Goal: Task Accomplishment & Management: Use online tool/utility

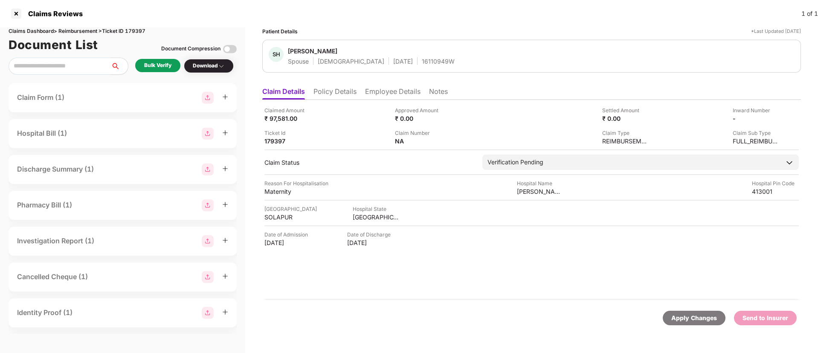
click at [159, 65] on div "Bulk Verify" at bounding box center [157, 65] width 27 height 8
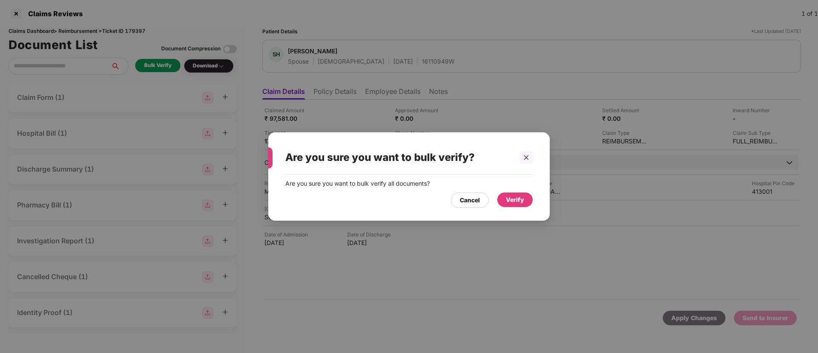
click at [517, 201] on div "Verify" at bounding box center [515, 199] width 18 height 9
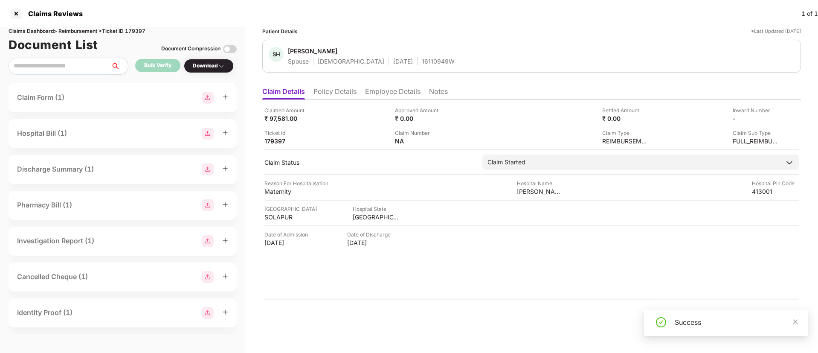
click at [203, 65] on div "Download" at bounding box center [209, 66] width 32 height 8
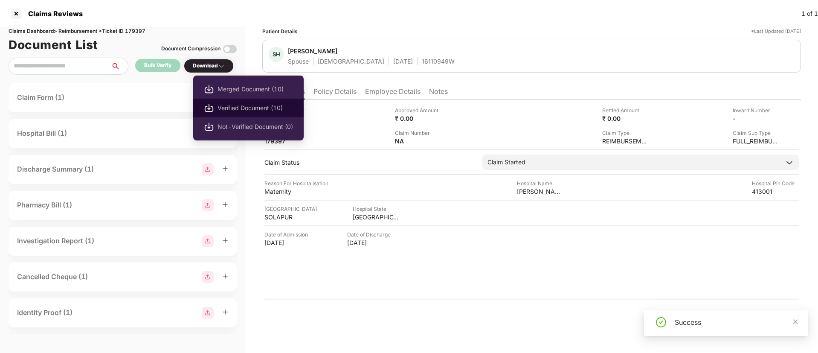
click at [237, 105] on span "Verified Document (10)" at bounding box center [254, 107] width 75 height 9
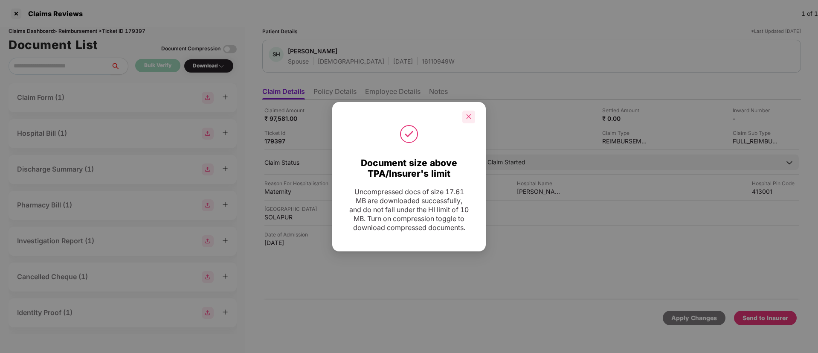
click at [472, 110] on div at bounding box center [468, 116] width 13 height 13
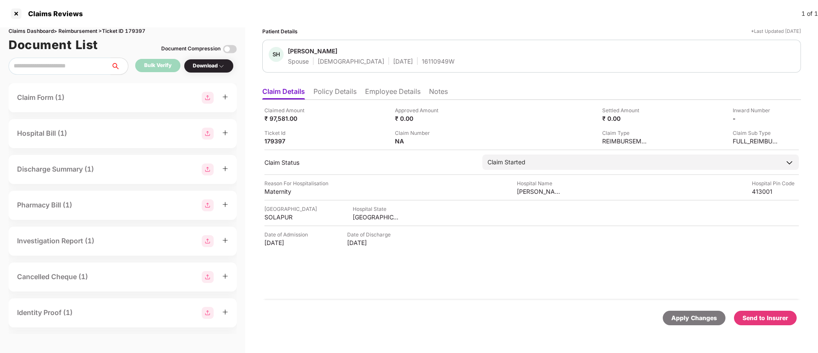
click at [762, 316] on div "Send to Insurer" at bounding box center [765, 317] width 46 height 9
click at [336, 89] on li "Policy Details" at bounding box center [334, 93] width 43 height 12
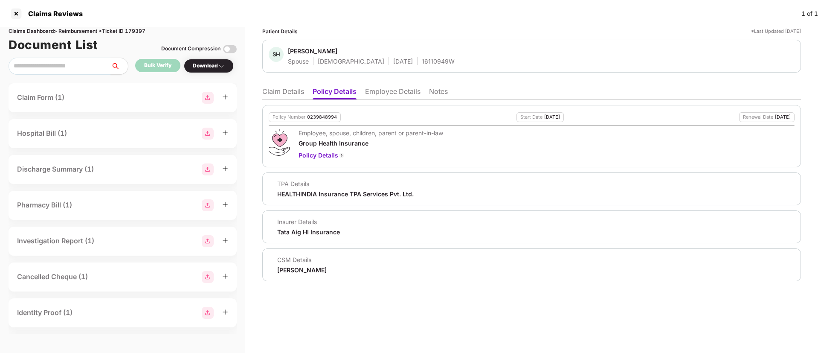
click at [290, 93] on li "Claim Details" at bounding box center [283, 93] width 42 height 12
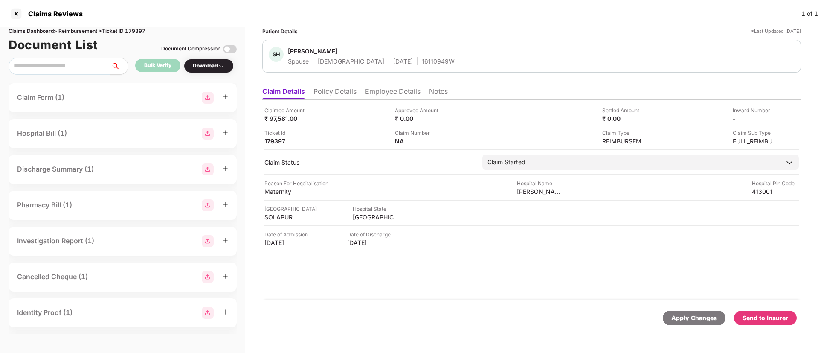
click at [326, 96] on li "Policy Details" at bounding box center [334, 93] width 43 height 12
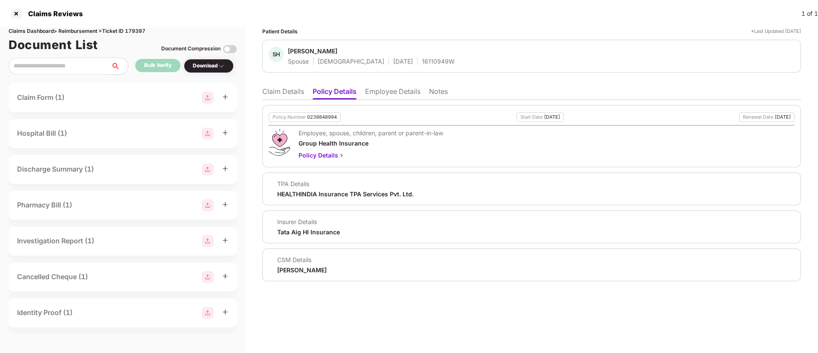
click at [292, 92] on li "Claim Details" at bounding box center [283, 93] width 42 height 12
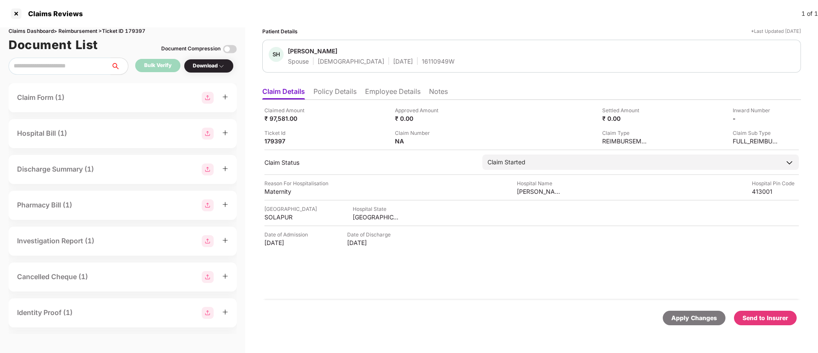
click at [328, 93] on li "Policy Details" at bounding box center [334, 93] width 43 height 12
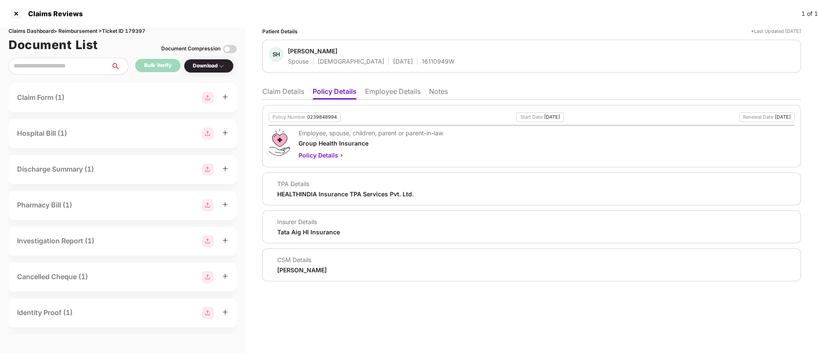
click at [289, 100] on div "Policy Number 0239848994 Start Date 22 Jan 2025 Renewal Date 21 Jan 2026 Employ…" at bounding box center [531, 190] width 539 height 181
click at [286, 92] on li "Claim Details" at bounding box center [283, 93] width 42 height 12
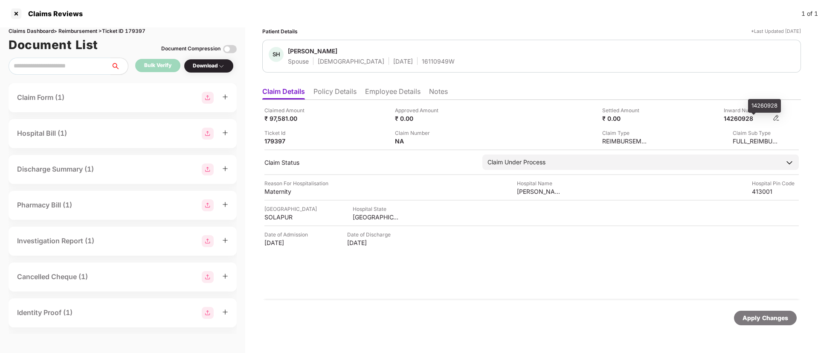
click at [742, 117] on div "14260928" at bounding box center [747, 118] width 47 height 8
copy div "14260928"
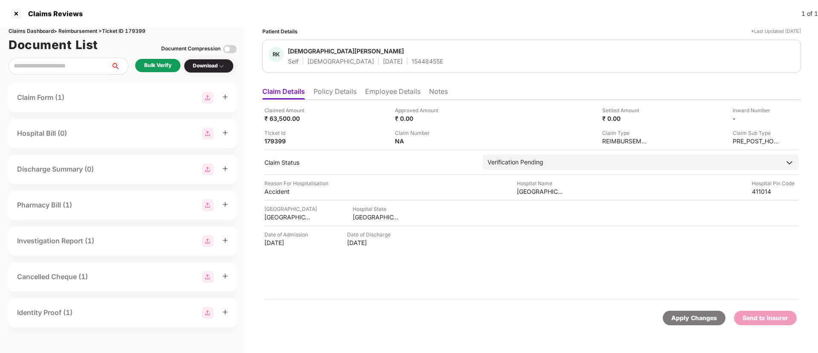
click at [157, 64] on div "Bulk Verify" at bounding box center [157, 65] width 27 height 8
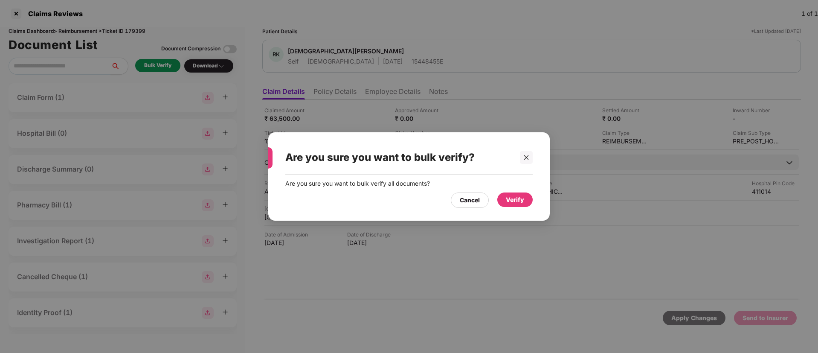
click at [518, 200] on div "Verify" at bounding box center [515, 199] width 18 height 9
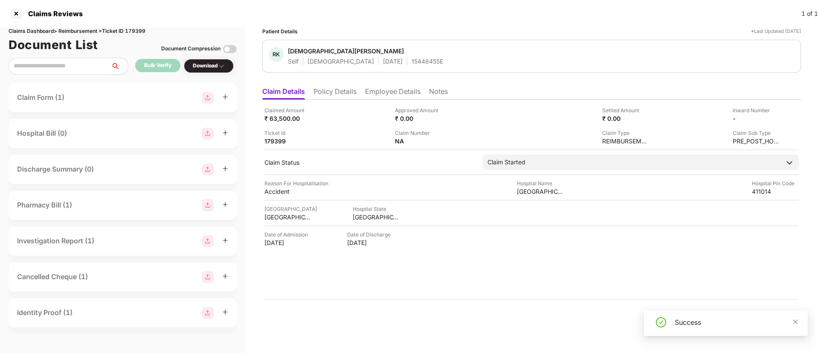
click at [206, 67] on div "Download" at bounding box center [209, 66] width 32 height 8
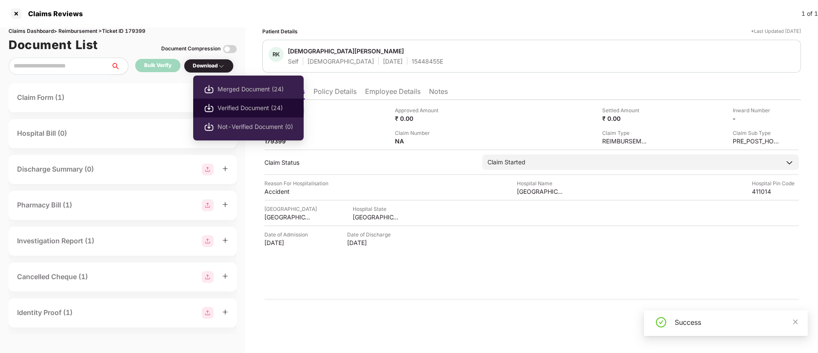
click at [231, 108] on span "Verified Document (24)" at bounding box center [254, 107] width 75 height 9
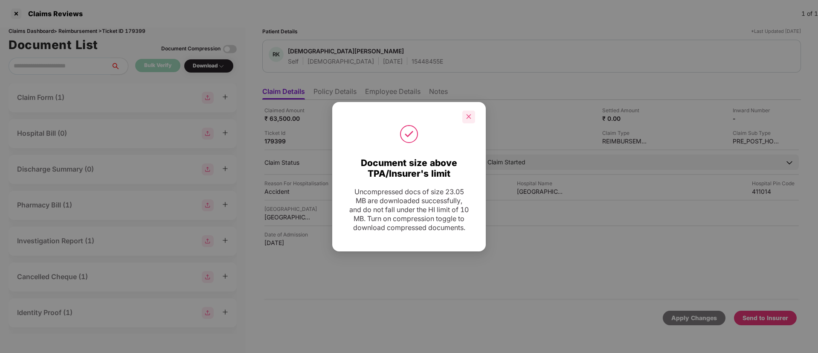
click at [466, 113] on icon "close" at bounding box center [469, 116] width 6 height 6
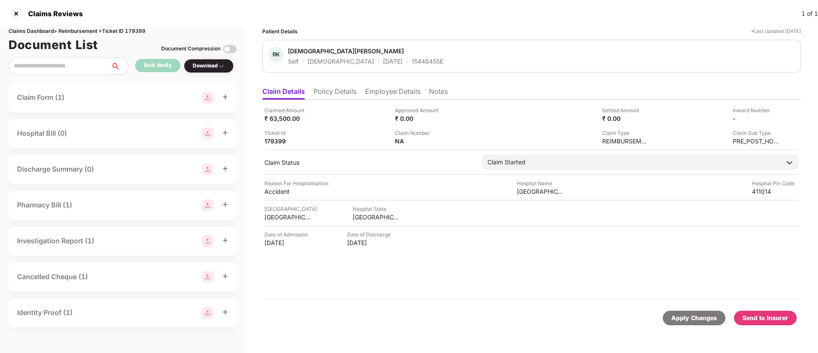
click at [769, 316] on div "Send to Insurer" at bounding box center [765, 317] width 46 height 9
click at [333, 95] on li "Policy Details" at bounding box center [334, 93] width 43 height 12
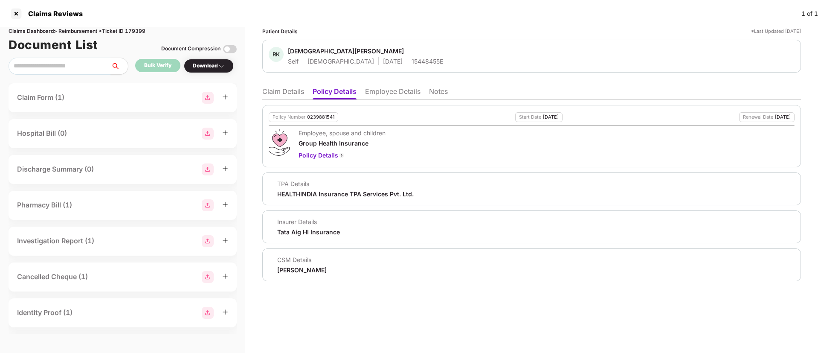
click at [376, 91] on li "Employee Details" at bounding box center [392, 93] width 55 height 12
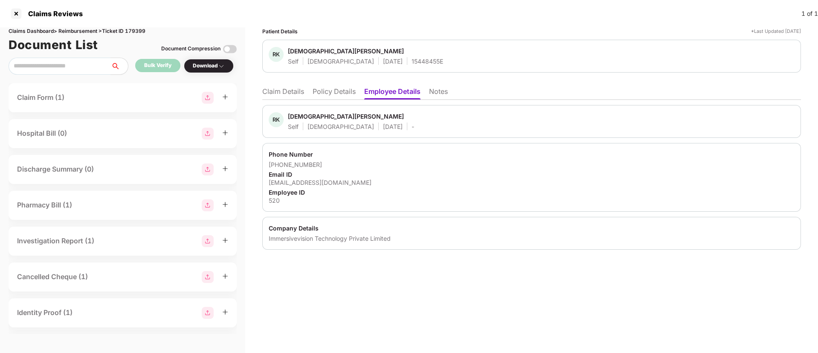
click at [292, 90] on li "Claim Details" at bounding box center [283, 93] width 42 height 12
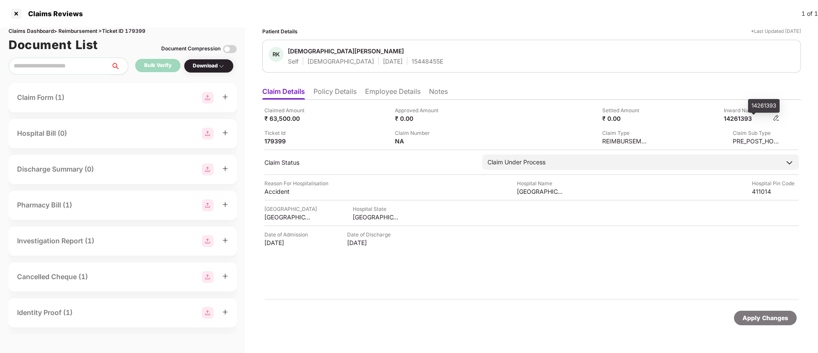
click at [742, 117] on div "14261393" at bounding box center [747, 118] width 47 height 8
copy div "14261393"
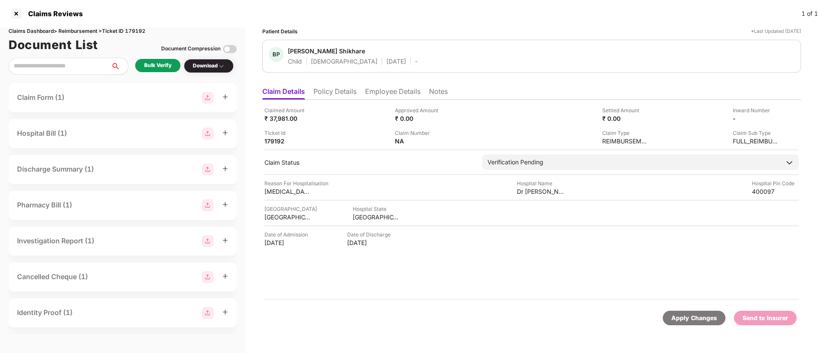
click at [335, 93] on li "Policy Details" at bounding box center [334, 93] width 43 height 12
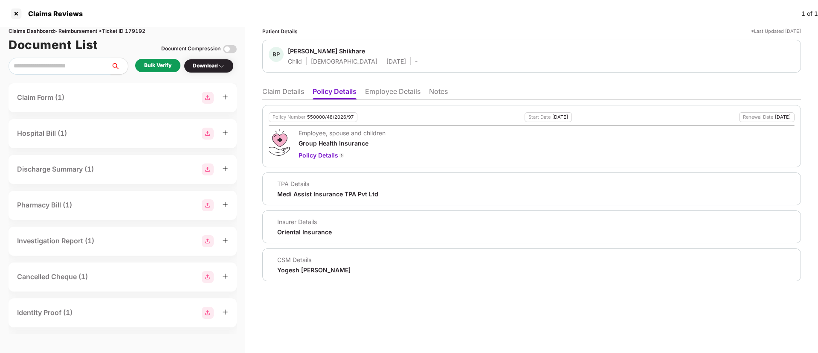
click at [377, 92] on li "Employee Details" at bounding box center [392, 93] width 55 height 12
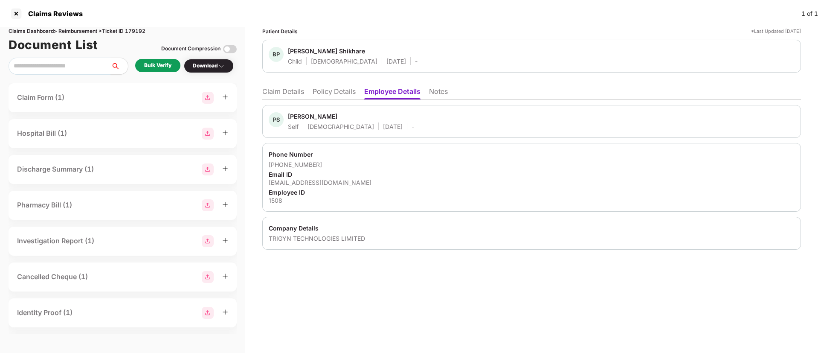
click at [321, 97] on li "Policy Details" at bounding box center [334, 93] width 43 height 12
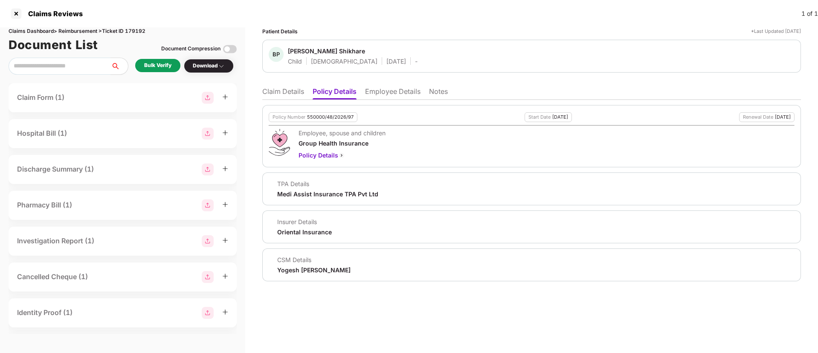
click at [380, 95] on li "Employee Details" at bounding box center [392, 93] width 55 height 12
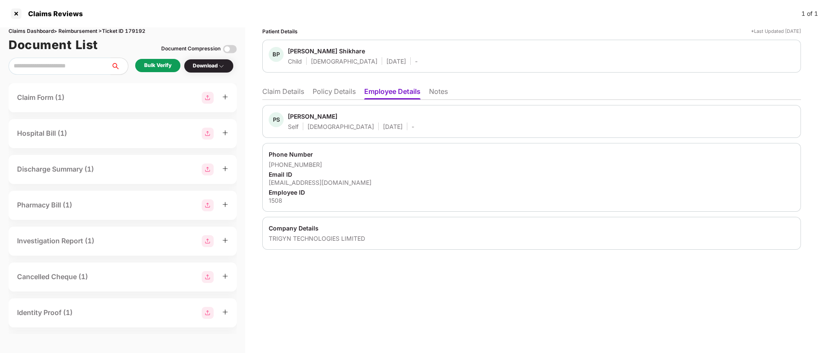
click at [327, 88] on li "Policy Details" at bounding box center [334, 93] width 43 height 12
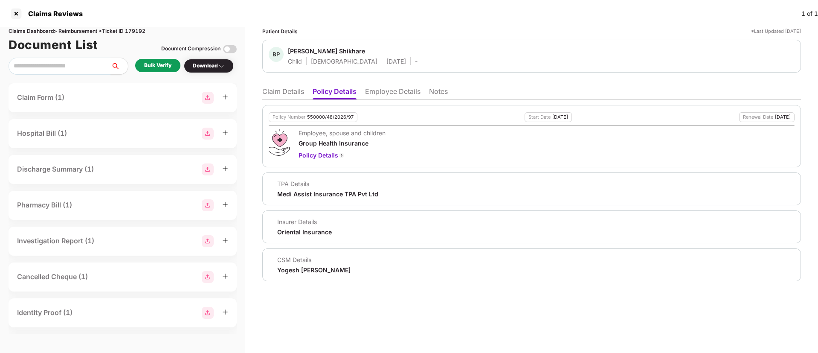
click at [286, 87] on li "Claim Details" at bounding box center [283, 93] width 42 height 12
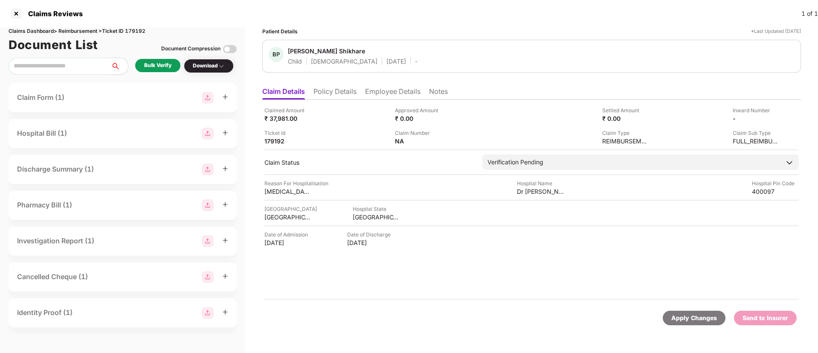
click at [334, 93] on li "Policy Details" at bounding box center [334, 93] width 43 height 12
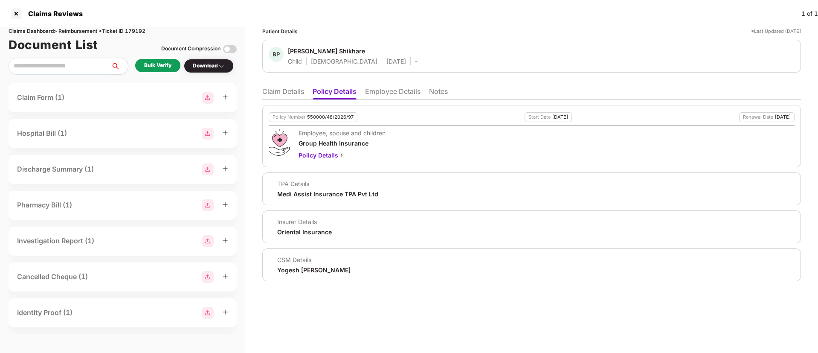
click at [286, 91] on li "Claim Details" at bounding box center [283, 93] width 42 height 12
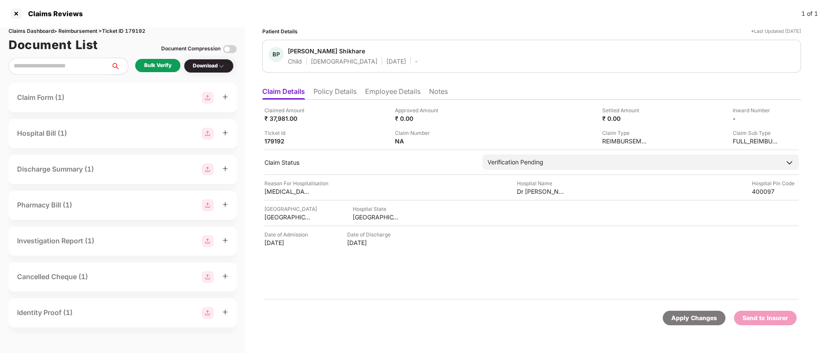
click at [328, 90] on li "Policy Details" at bounding box center [334, 93] width 43 height 12
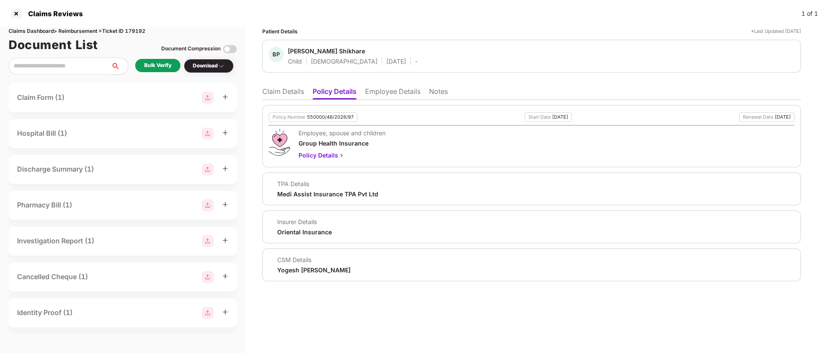
drag, startPoint x: 275, startPoint y: 268, endPoint x: 368, endPoint y: 272, distance: 92.6
click at [368, 272] on div "CSM Details Yogesh Subhash Suryawanshi" at bounding box center [532, 264] width 526 height 18
copy div "Yogesh Subhash Suryawanshi"
drag, startPoint x: 290, startPoint y: 51, endPoint x: 355, endPoint y: 51, distance: 65.7
click at [355, 51] on span "Bo Prasad Shikhare" at bounding box center [353, 52] width 130 height 10
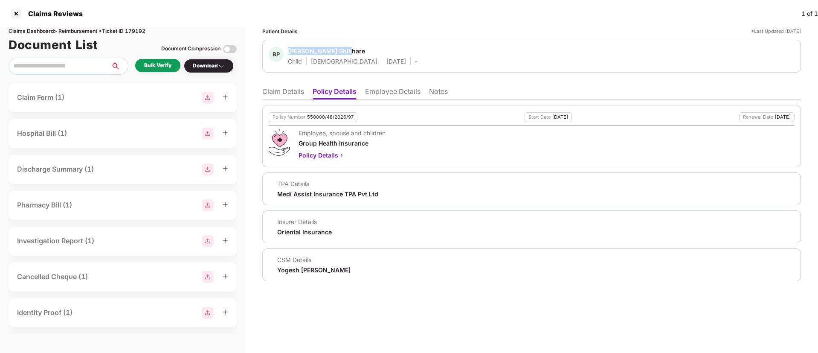
copy div "Bo Prasad Shikhare"
click at [384, 90] on li "Employee Details" at bounding box center [392, 93] width 55 height 12
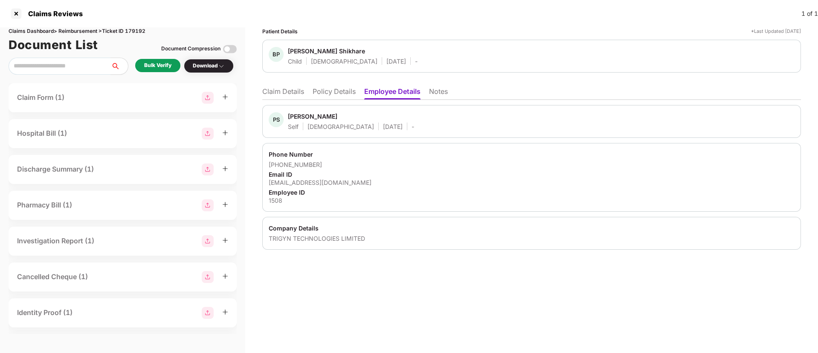
drag, startPoint x: 287, startPoint y: 117, endPoint x: 337, endPoint y: 118, distance: 50.3
click at [337, 118] on div "PS Prasad Shikhare Self Male 17 Sept 1982 -" at bounding box center [341, 121] width 145 height 18
copy div "Prasad Shikhare"
drag, startPoint x: 269, startPoint y: 164, endPoint x: 323, endPoint y: 165, distance: 53.7
click at [323, 165] on div "+919930110043" at bounding box center [532, 164] width 526 height 8
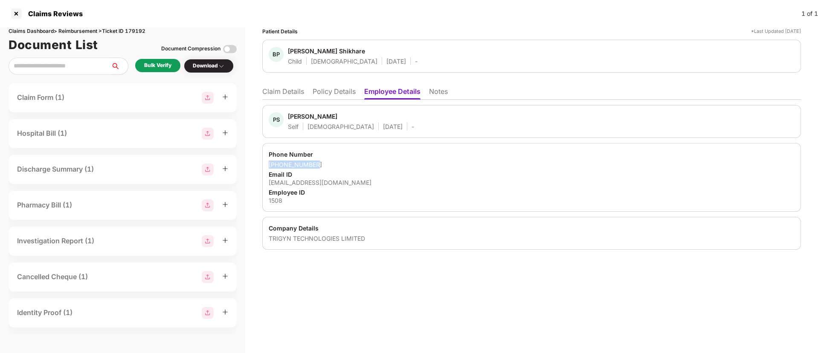
copy div "+919930110043"
drag, startPoint x: 268, startPoint y: 183, endPoint x: 356, endPoint y: 185, distance: 88.3
click at [356, 185] on div "Phone Number +919930110043 Email ID prasad.shikhare@trigyn.com Employee ID 1508" at bounding box center [531, 177] width 539 height 69
copy div "prasad.shikhare@trigyn.com"
click at [272, 200] on div "1508" at bounding box center [532, 200] width 526 height 8
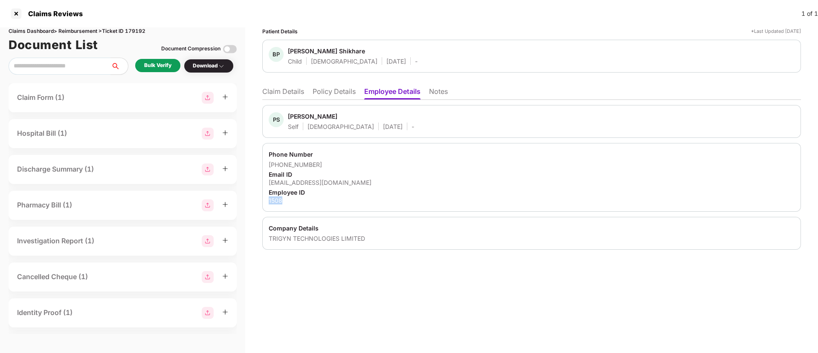
click at [272, 200] on div "1508" at bounding box center [532, 200] width 526 height 8
copy div "1508"
drag, startPoint x: 268, startPoint y: 237, endPoint x: 377, endPoint y: 240, distance: 109.2
click at [377, 240] on div "Company Details TRIGYN TECHNOLOGIES LIMITED" at bounding box center [531, 233] width 539 height 33
copy div "TRIGYN TECHNOLOGIES LIMITED"
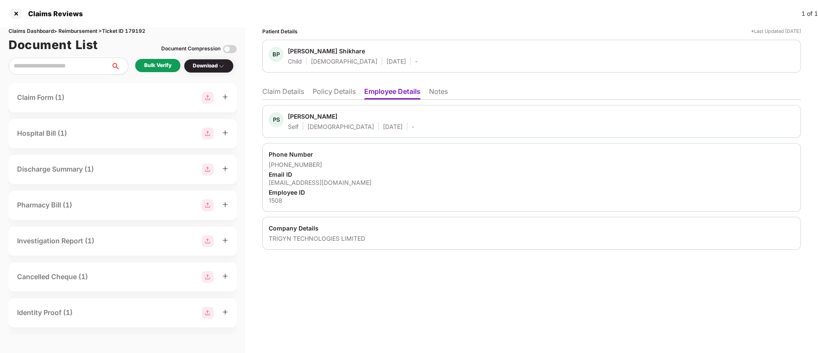
click at [434, 170] on div "Email ID" at bounding box center [532, 174] width 526 height 8
click at [359, 291] on div "Patient Details *Last Updated 26 Sep 2025 BP Bo Prasad Shikhare Child Female 18…" at bounding box center [531, 189] width 573 height 325
click at [167, 68] on div "Bulk Verify" at bounding box center [157, 65] width 27 height 8
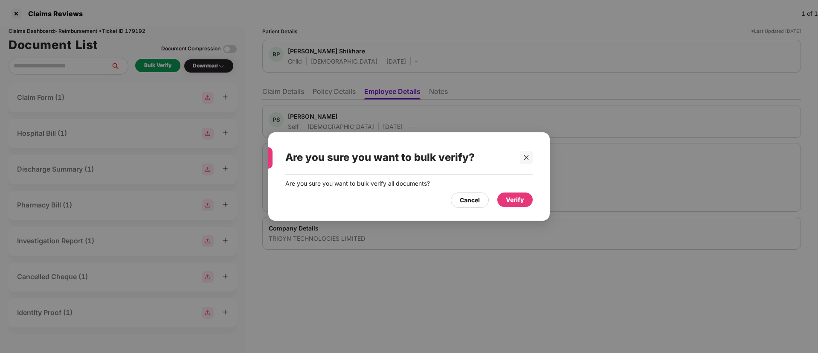
click at [510, 202] on div "Verify" at bounding box center [515, 199] width 18 height 9
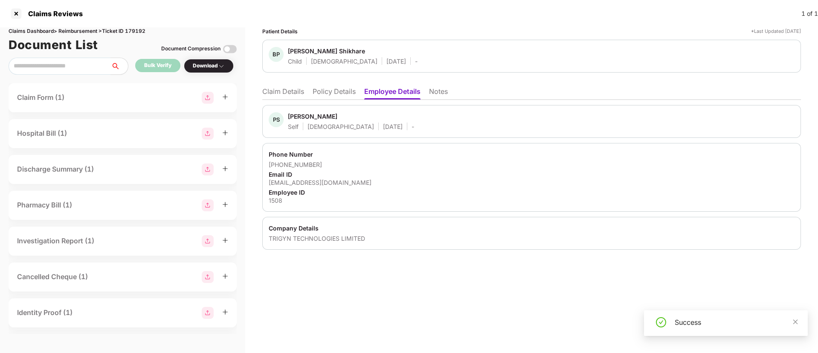
click at [290, 93] on li "Claim Details" at bounding box center [283, 93] width 42 height 12
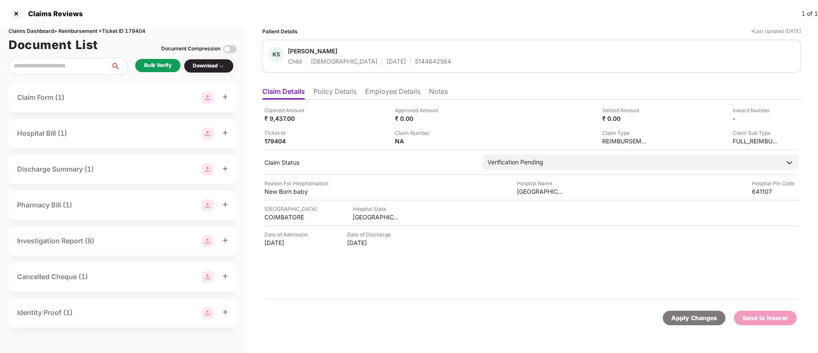
click at [151, 67] on div "Bulk Verify" at bounding box center [157, 65] width 27 height 8
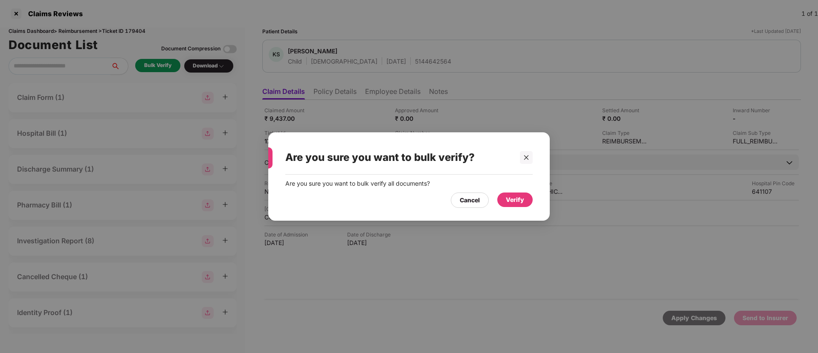
click at [515, 198] on div "Verify" at bounding box center [515, 199] width 18 height 9
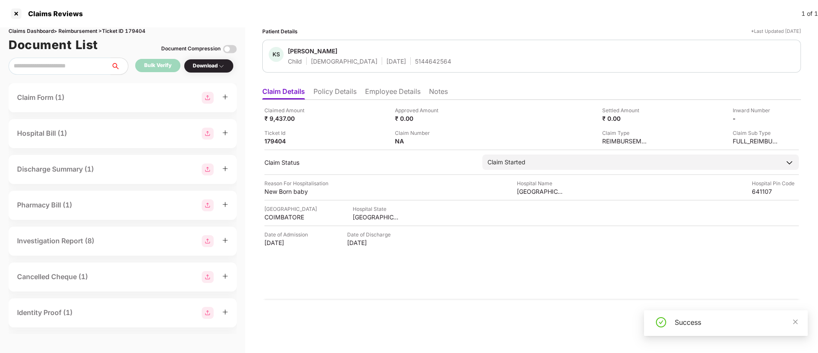
click at [213, 67] on div "Download" at bounding box center [209, 66] width 32 height 8
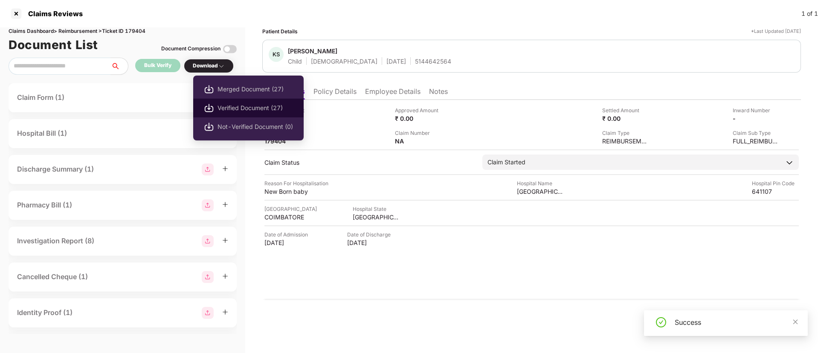
click at [239, 108] on span "Verified Document (27)" at bounding box center [254, 107] width 75 height 9
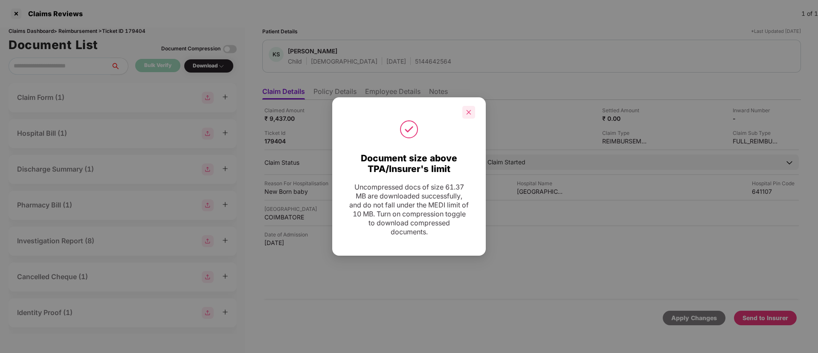
click at [472, 116] on div at bounding box center [468, 112] width 13 height 13
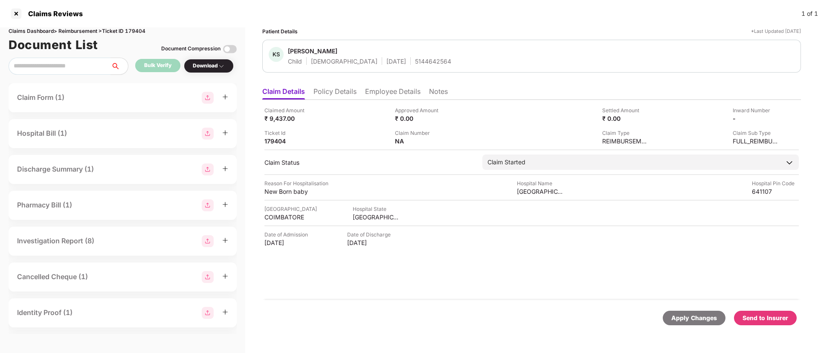
click at [326, 93] on li "Policy Details" at bounding box center [334, 93] width 43 height 12
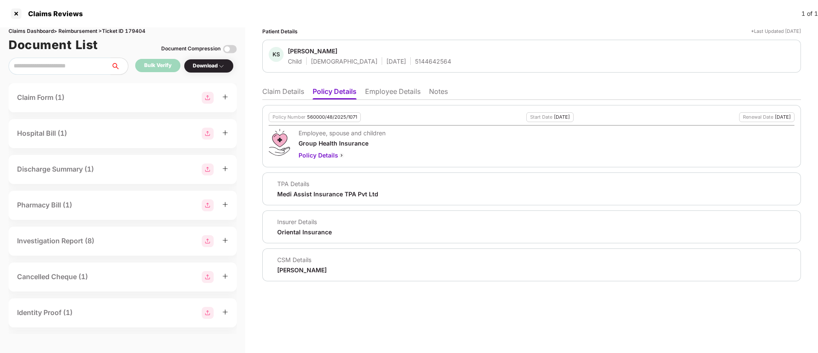
click at [368, 91] on li "Employee Details" at bounding box center [392, 93] width 55 height 12
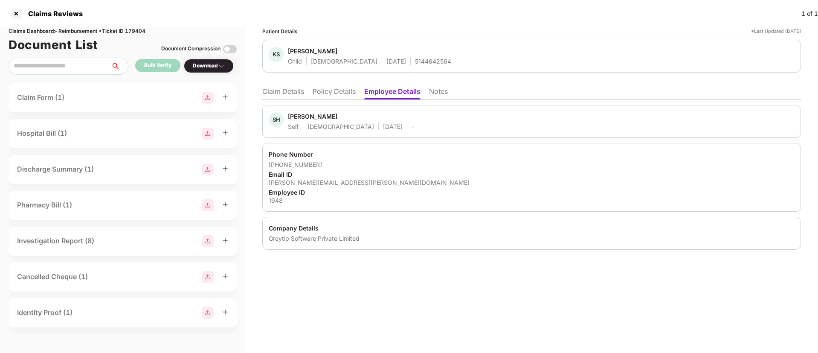
click at [342, 92] on li "Policy Details" at bounding box center [334, 93] width 43 height 12
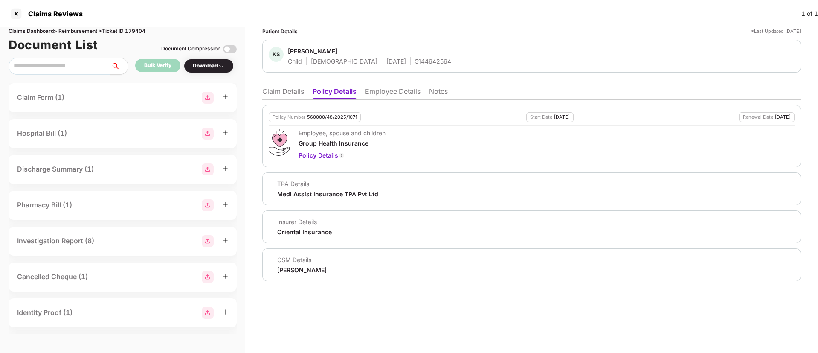
click at [290, 93] on li "Claim Details" at bounding box center [283, 93] width 42 height 12
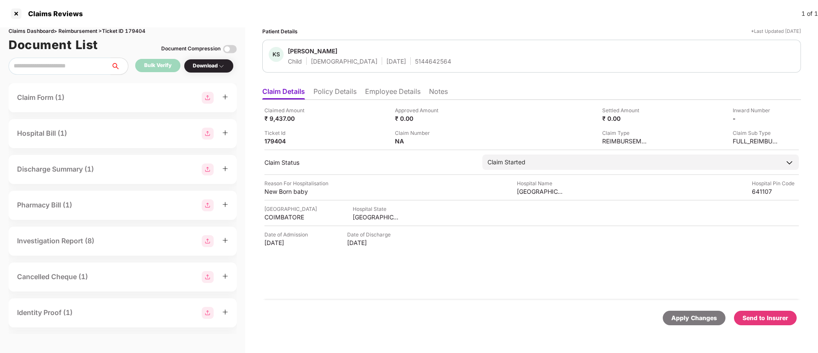
click at [378, 94] on li "Employee Details" at bounding box center [392, 93] width 55 height 12
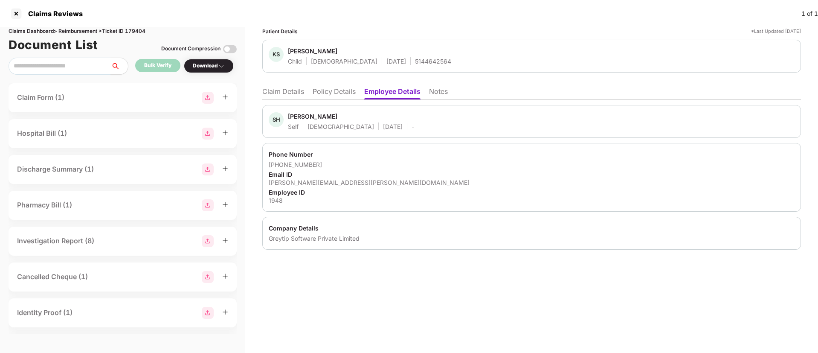
click at [290, 87] on li "Claim Details" at bounding box center [283, 93] width 42 height 12
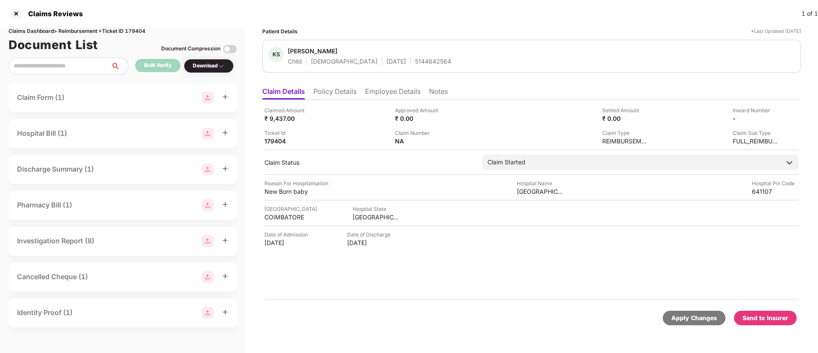
click at [771, 315] on div "Send to Insurer" at bounding box center [765, 317] width 46 height 9
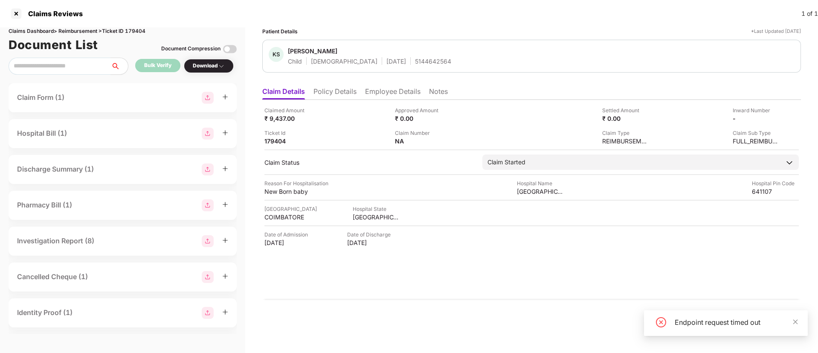
click at [799, 324] on div "Endpoint request timed out" at bounding box center [726, 323] width 164 height 26
click at [799, 319] on div "Endpoint request timed out" at bounding box center [726, 323] width 164 height 26
click at [794, 323] on icon "close" at bounding box center [795, 322] width 6 height 6
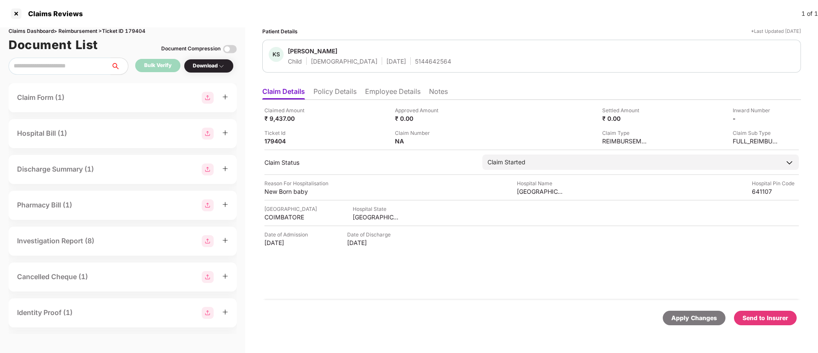
click at [776, 319] on div "Send to Insurer" at bounding box center [765, 317] width 46 height 9
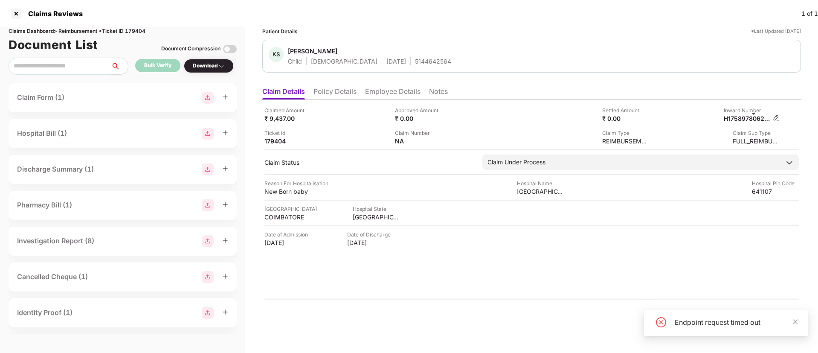
click at [773, 119] on div "H17589780623541948" at bounding box center [752, 118] width 56 height 8
click at [777, 120] on img at bounding box center [776, 117] width 7 height 7
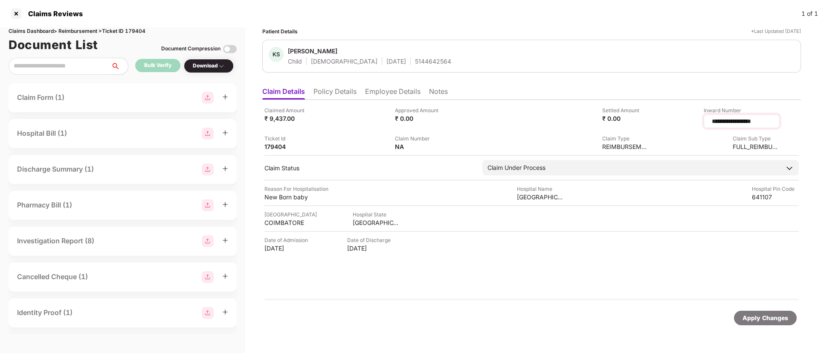
click at [718, 120] on input "**********" at bounding box center [741, 121] width 61 height 9
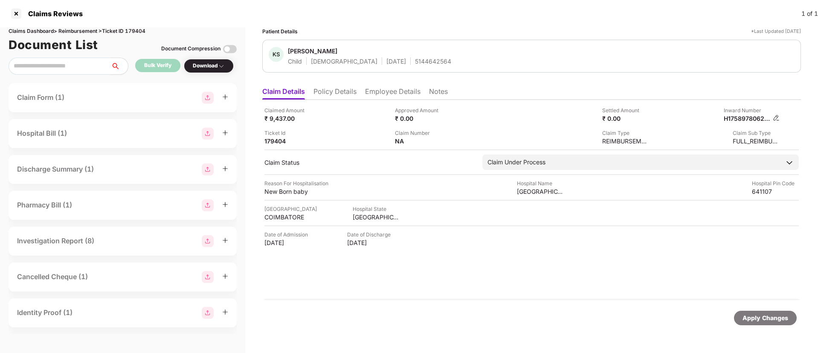
click at [779, 116] on img at bounding box center [776, 117] width 7 height 7
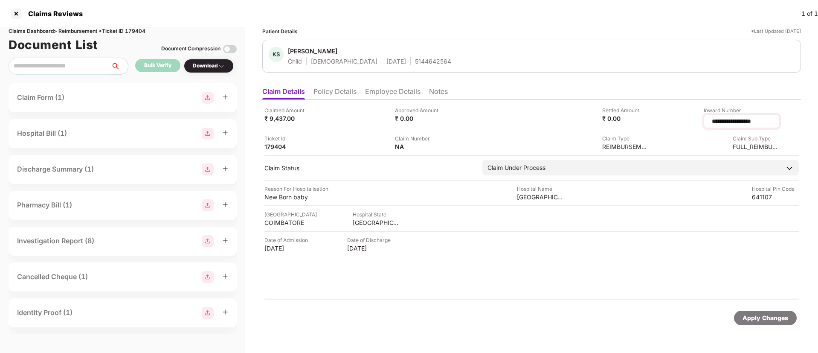
click at [730, 121] on input "**********" at bounding box center [741, 121] width 61 height 9
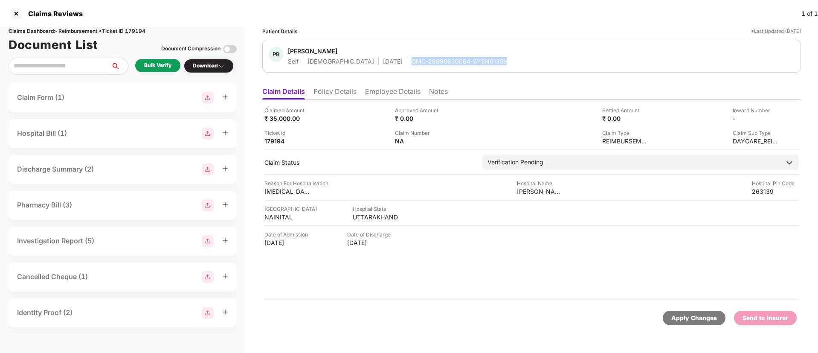
drag, startPoint x: 384, startPoint y: 61, endPoint x: 487, endPoint y: 64, distance: 102.4
click at [487, 64] on div "PB [PERSON_NAME] Self [DEMOGRAPHIC_DATA] [DATE] GMC-26990630064-SYSN01359" at bounding box center [532, 56] width 526 height 18
copy div "GMC-26990630064-SYSN01359"
drag, startPoint x: 516, startPoint y: 191, endPoint x: 565, endPoint y: 188, distance: 48.7
click at [565, 188] on div "Reason For Hospitalisation [MEDICAL_DATA] and [MEDICAL_DATA][GEOGRAPHIC_DATA] N…" at bounding box center [531, 187] width 534 height 16
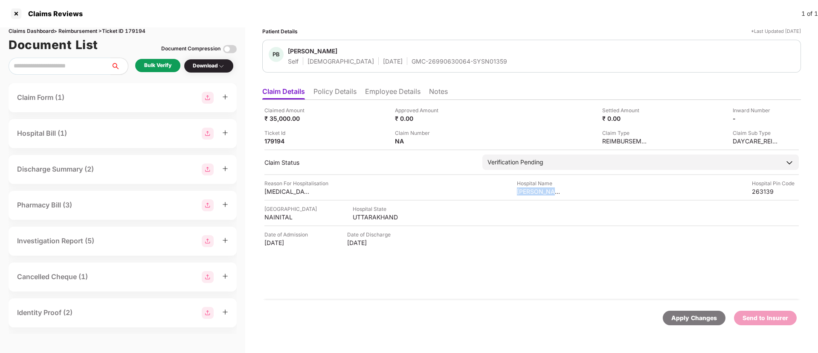
copy div "[PERSON_NAME] ENT"
click at [366, 215] on div "UTTARAKHAND" at bounding box center [376, 217] width 47 height 8
copy div "UTTARAKHAND"
click at [279, 217] on div "NAINITAL" at bounding box center [287, 217] width 47 height 8
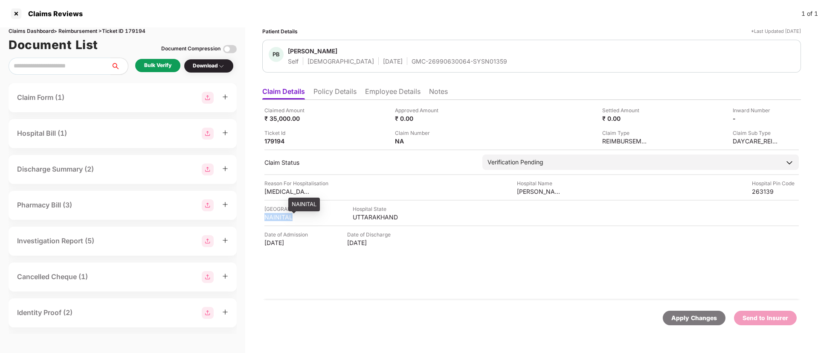
click at [279, 217] on div "NAINITAL" at bounding box center [287, 217] width 47 height 8
copy div "NAINITAL"
drag, startPoint x: 264, startPoint y: 192, endPoint x: 314, endPoint y: 192, distance: 50.3
click at [314, 192] on div "Claimed Amount ₹ 35,000.00 Approved Amount ₹ 0.00 Settled Amount ₹ 0.00 Inward …" at bounding box center [531, 200] width 539 height 200
copy div "[MEDICAL_DATA] and T"
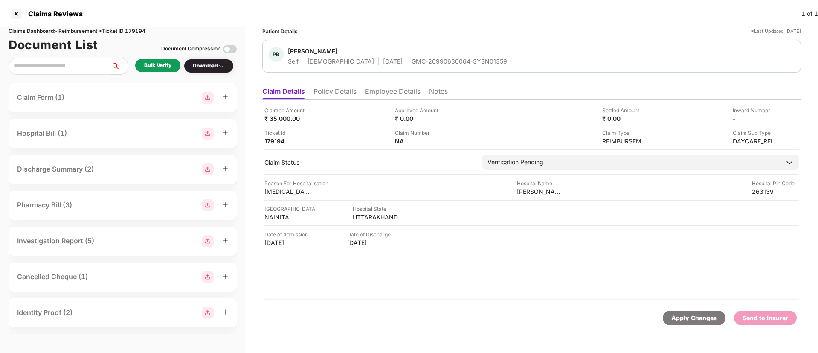
click at [388, 96] on li "Employee Details" at bounding box center [392, 93] width 55 height 12
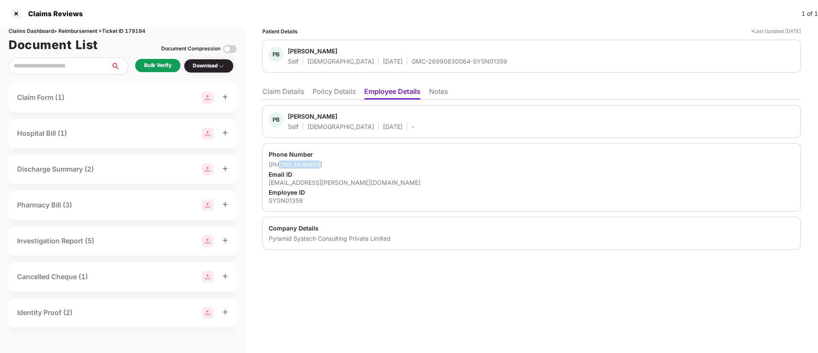
drag, startPoint x: 279, startPoint y: 163, endPoint x: 325, endPoint y: 165, distance: 46.1
click at [325, 165] on div "[PHONE_NUMBER]" at bounding box center [532, 164] width 526 height 8
copy div "9760113373"
drag, startPoint x: 266, startPoint y: 182, endPoint x: 348, endPoint y: 185, distance: 82.4
click at [348, 185] on div "Phone Number [PHONE_NUMBER] Email ID [EMAIL_ADDRESS][PERSON_NAME][DOMAIN_NAME] …" at bounding box center [531, 177] width 539 height 69
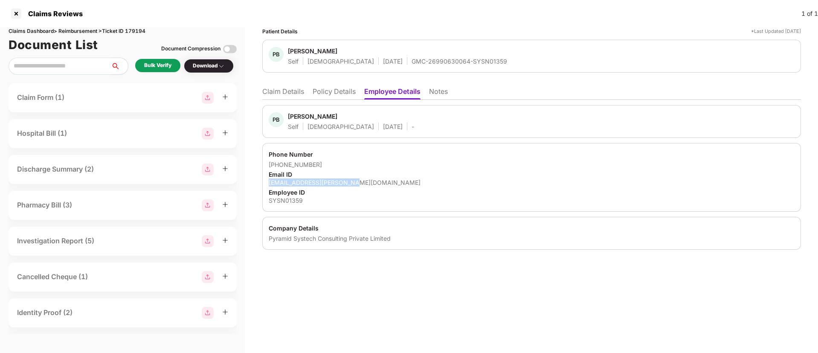
copy div "[EMAIL_ADDRESS][PERSON_NAME][DOMAIN_NAME]"
click at [301, 91] on li "Claim Details" at bounding box center [283, 93] width 42 height 12
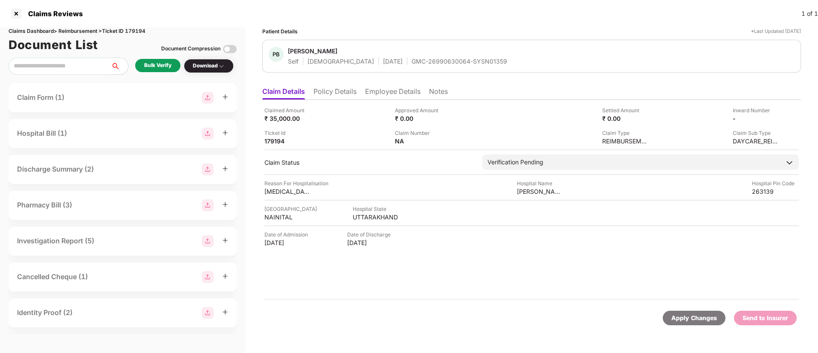
click at [156, 69] on div "Bulk Verify" at bounding box center [157, 65] width 27 height 8
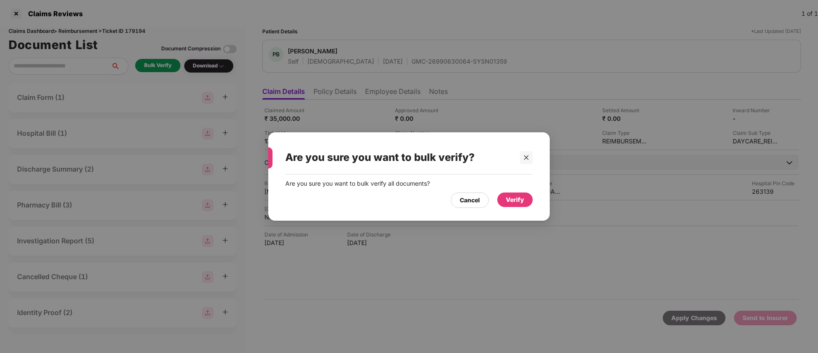
click at [510, 198] on div "Verify" at bounding box center [515, 199] width 18 height 9
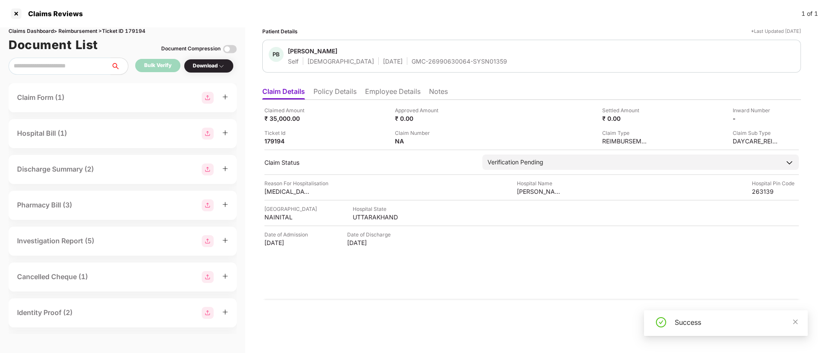
click at [209, 65] on div "Download" at bounding box center [209, 66] width 32 height 8
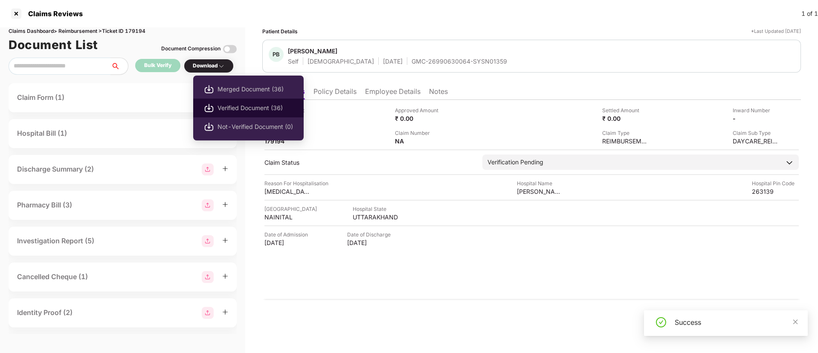
click at [248, 108] on span "Verified Document (36)" at bounding box center [254, 107] width 75 height 9
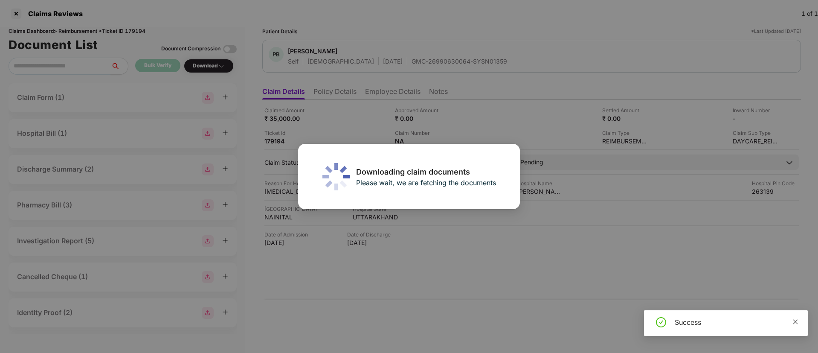
click at [793, 322] on icon "close" at bounding box center [795, 322] width 6 height 6
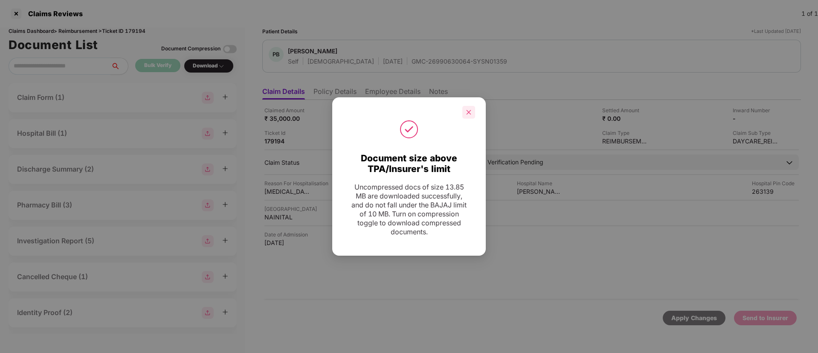
click at [472, 108] on div at bounding box center [468, 112] width 13 height 13
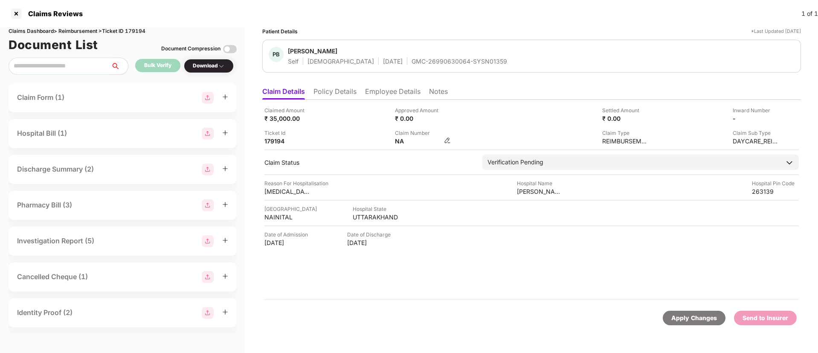
click at [447, 141] on img at bounding box center [447, 140] width 7 height 7
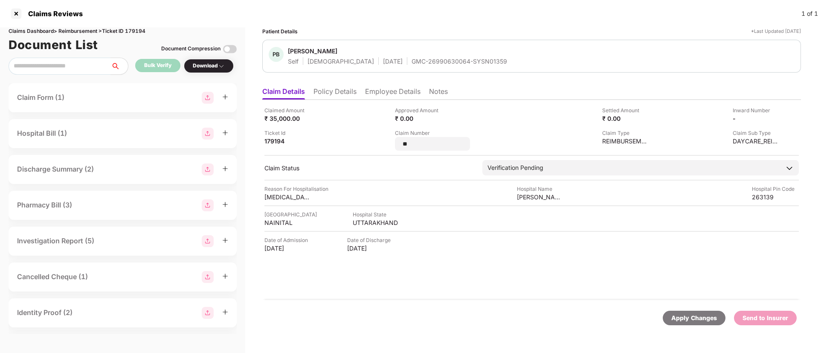
drag, startPoint x: 425, startPoint y: 145, endPoint x: 394, endPoint y: 140, distance: 31.8
click at [394, 140] on div "Claimed Amount ₹ 35,000.00 Approved Amount ₹ 0.00 Settled Amount ₹ 0.00 Inward …" at bounding box center [531, 128] width 534 height 44
type input "**********"
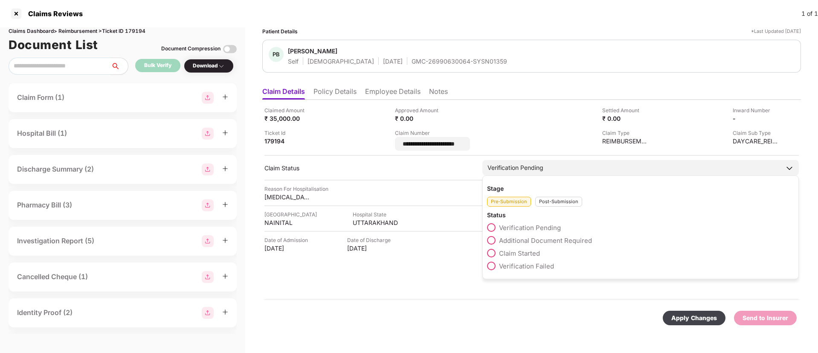
click at [546, 200] on div "Post-Submission" at bounding box center [558, 202] width 47 height 10
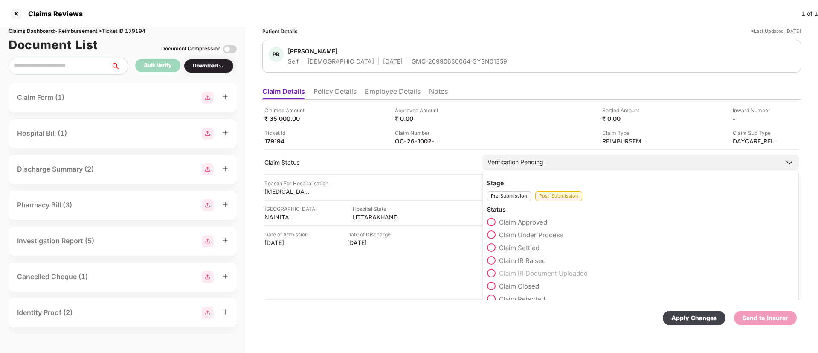
click at [489, 235] on span at bounding box center [491, 234] width 9 height 9
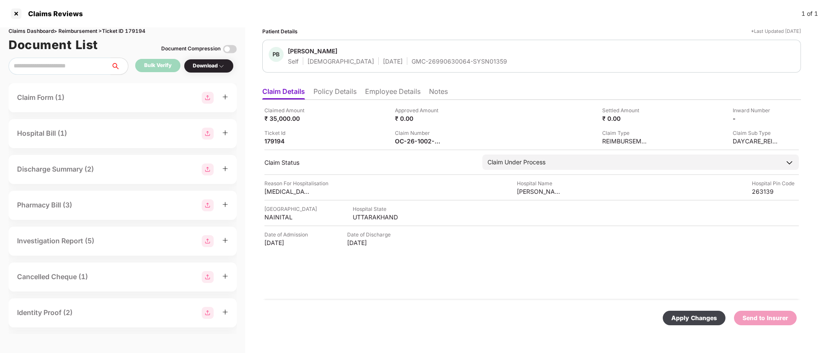
click at [684, 317] on div "Apply Changes" at bounding box center [694, 317] width 46 height 9
click at [19, 12] on div at bounding box center [16, 14] width 14 height 14
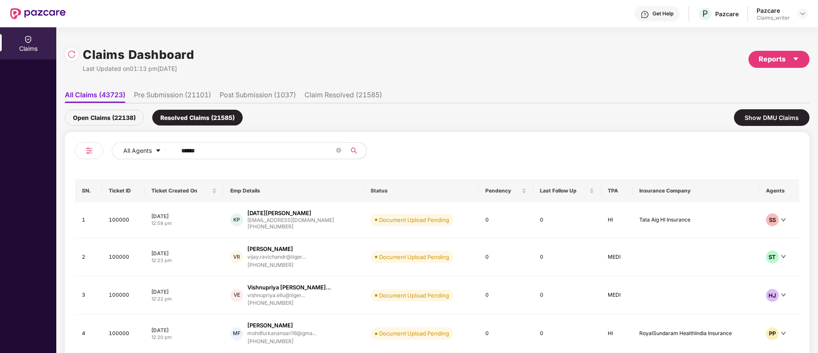
click at [123, 120] on div "Open Claims (22138)" at bounding box center [104, 118] width 79 height 16
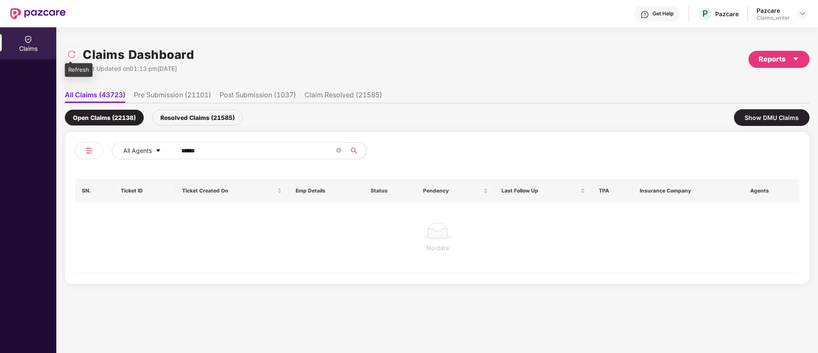
click at [72, 53] on img at bounding box center [71, 54] width 9 height 9
